Goal: Find specific page/section: Find specific page/section

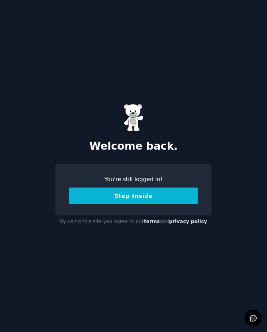
click at [176, 199] on button "Step Inside" at bounding box center [133, 196] width 128 height 17
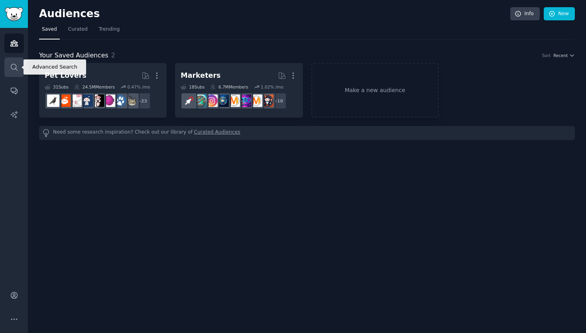
click at [15, 67] on icon "Sidebar" at bounding box center [14, 67] width 8 height 8
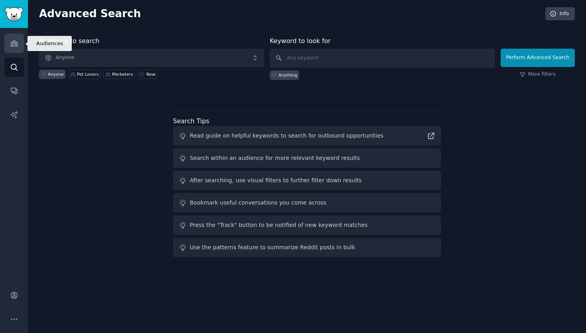
click at [19, 40] on link "Audiences" at bounding box center [14, 44] width 20 height 20
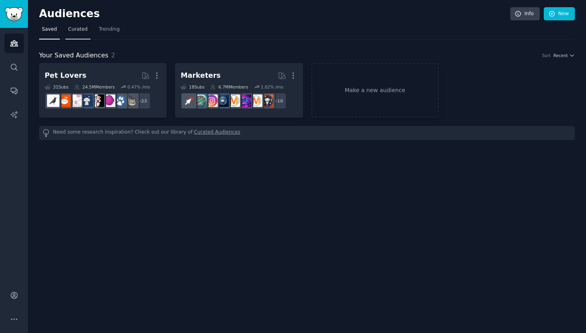
click at [73, 36] on link "Curated" at bounding box center [77, 31] width 25 height 16
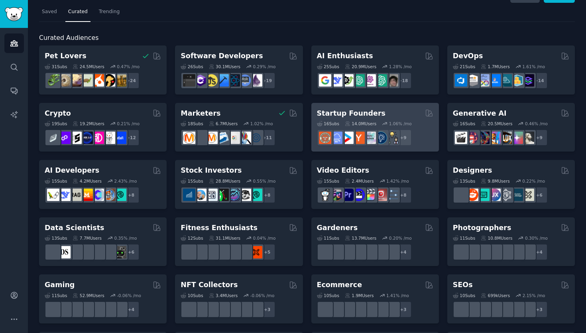
scroll to position [18, 0]
